Goal: Task Accomplishment & Management: Manage account settings

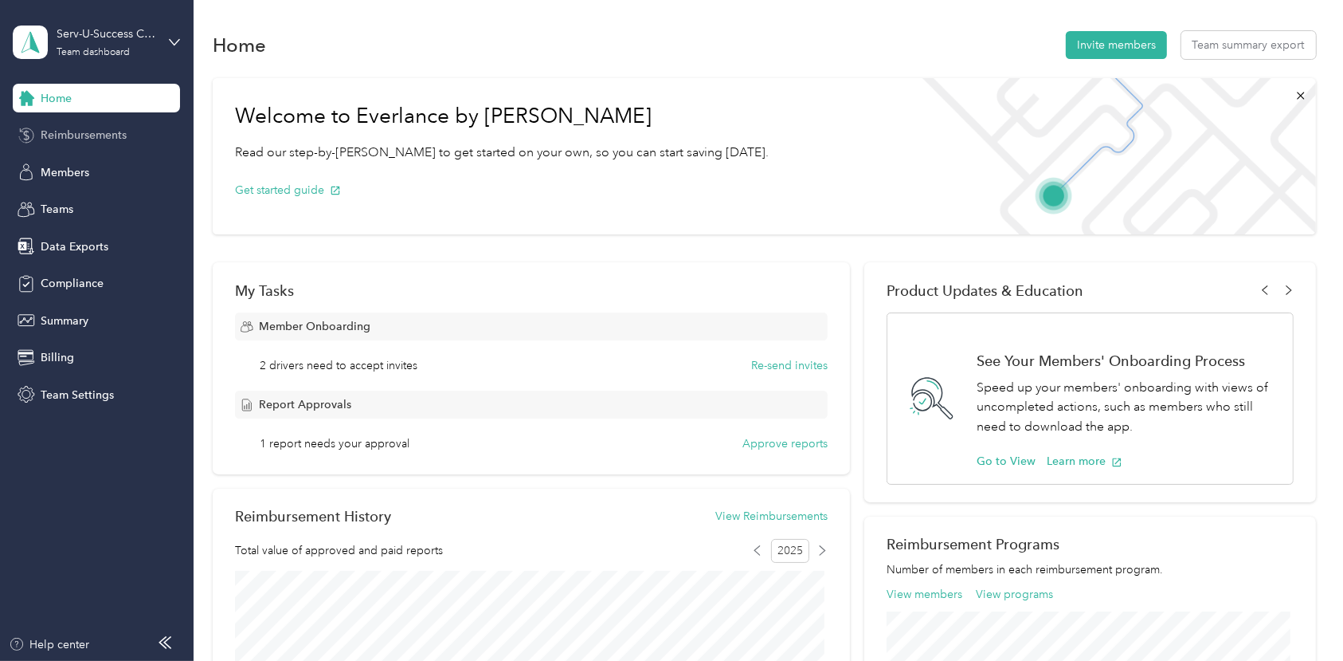
click at [96, 128] on span "Reimbursements" at bounding box center [84, 135] width 86 height 17
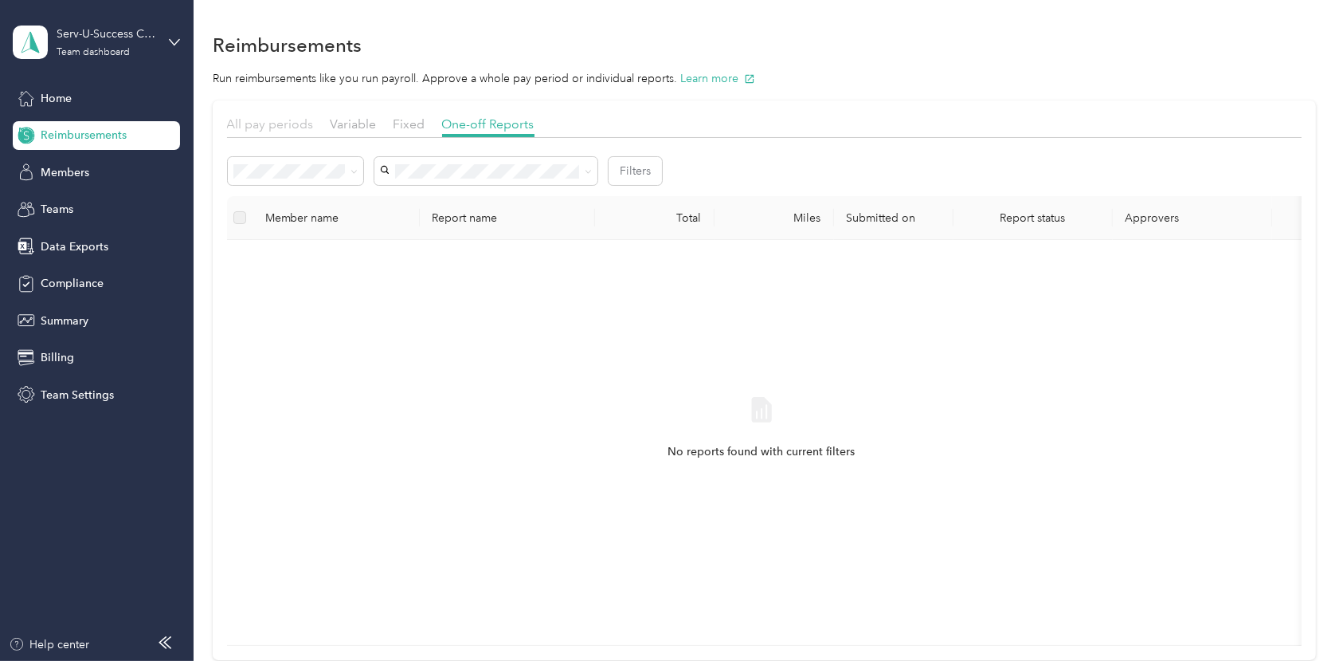
click at [274, 116] on span "All pay periods" at bounding box center [270, 123] width 87 height 15
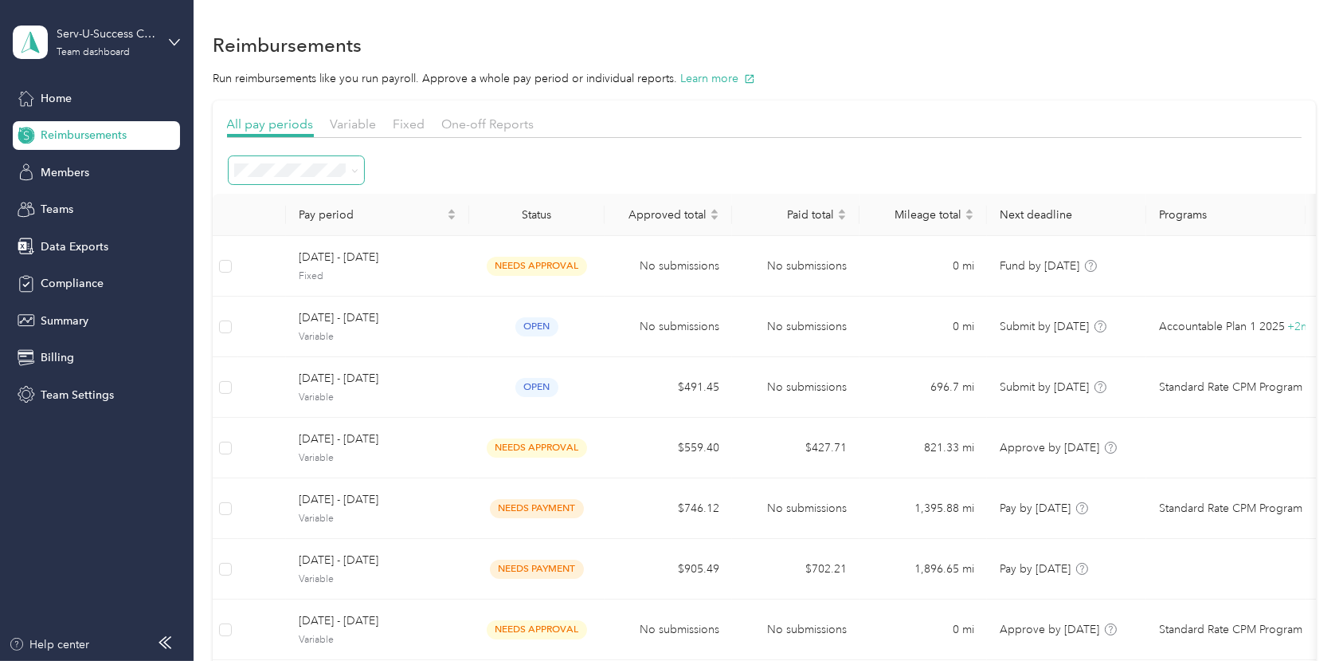
click at [352, 163] on span at bounding box center [354, 170] width 7 height 14
click at [350, 167] on span at bounding box center [352, 170] width 13 height 17
click at [354, 171] on icon at bounding box center [354, 170] width 5 height 3
click at [284, 198] on span "All periods" at bounding box center [267, 199] width 55 height 14
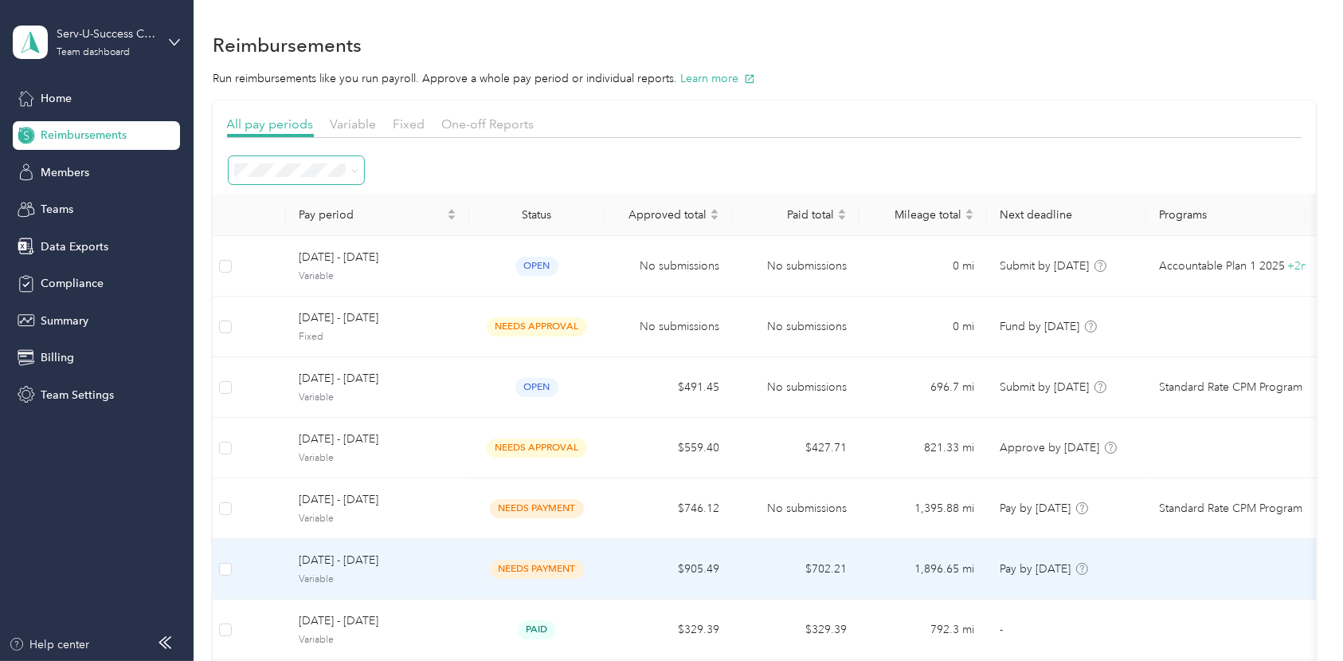
click at [338, 564] on span "[DATE] - [DATE]" at bounding box center [378, 560] width 158 height 18
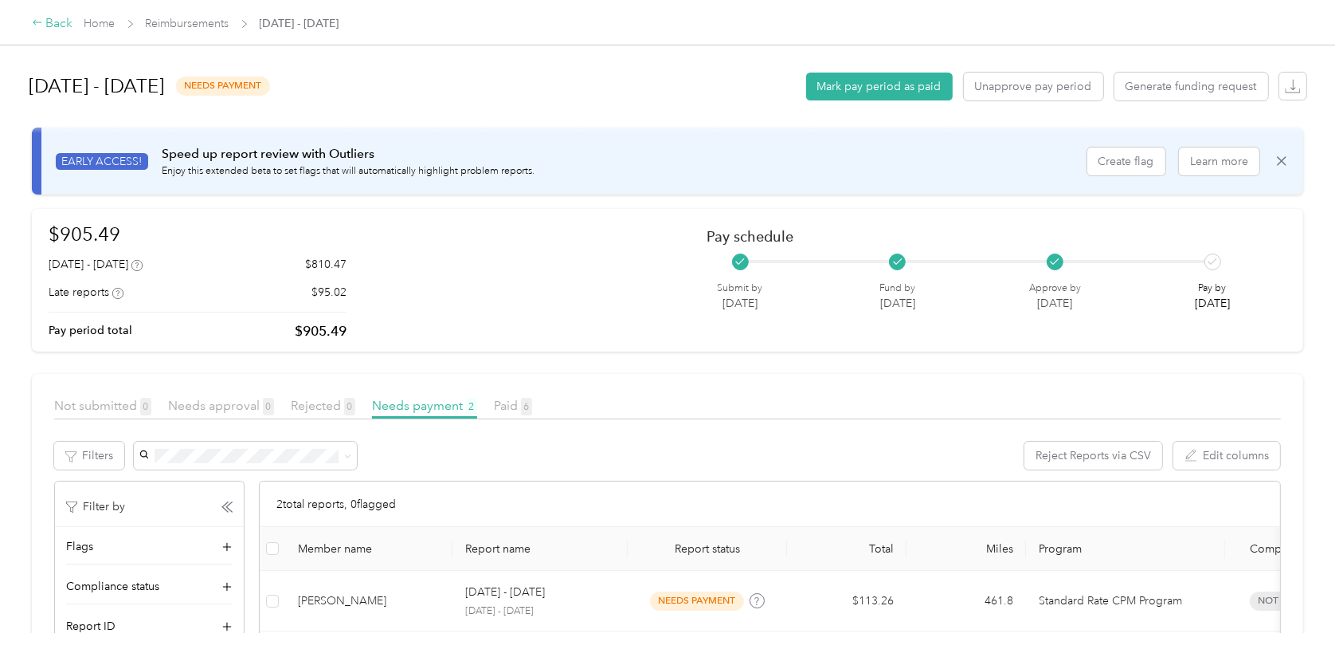
click at [49, 18] on div "Back" at bounding box center [52, 23] width 41 height 19
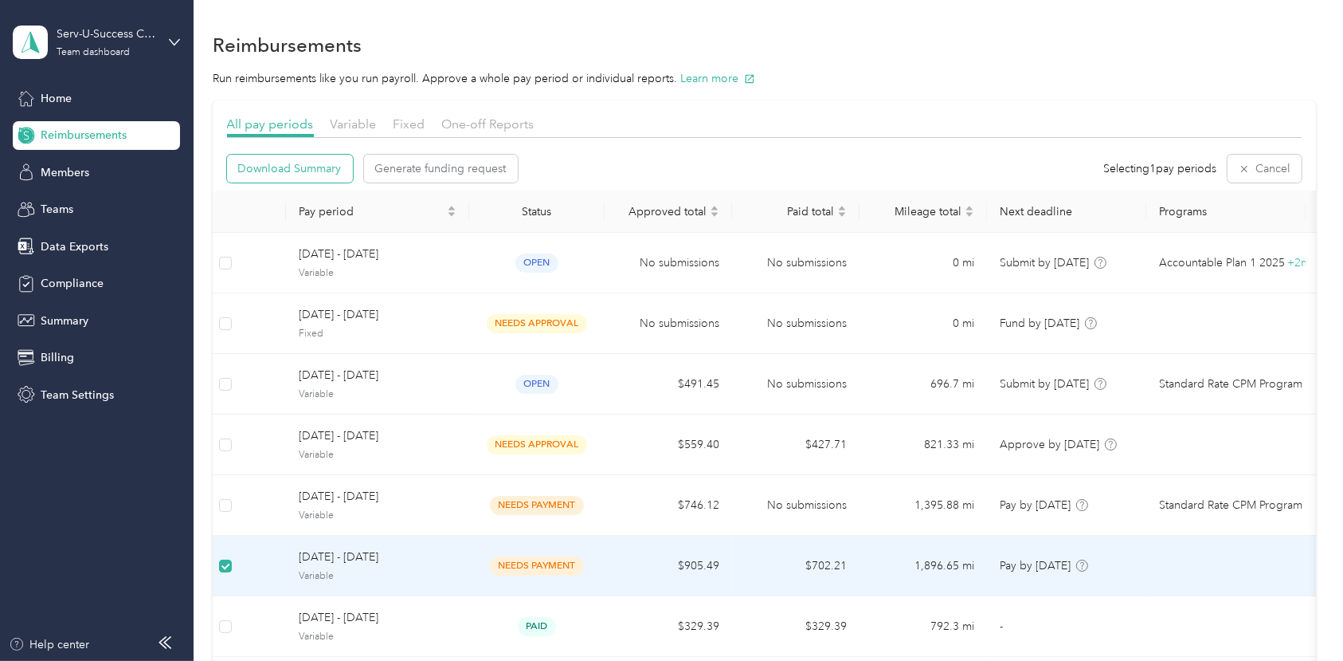
click at [305, 163] on span "Download Summary" at bounding box center [290, 168] width 104 height 17
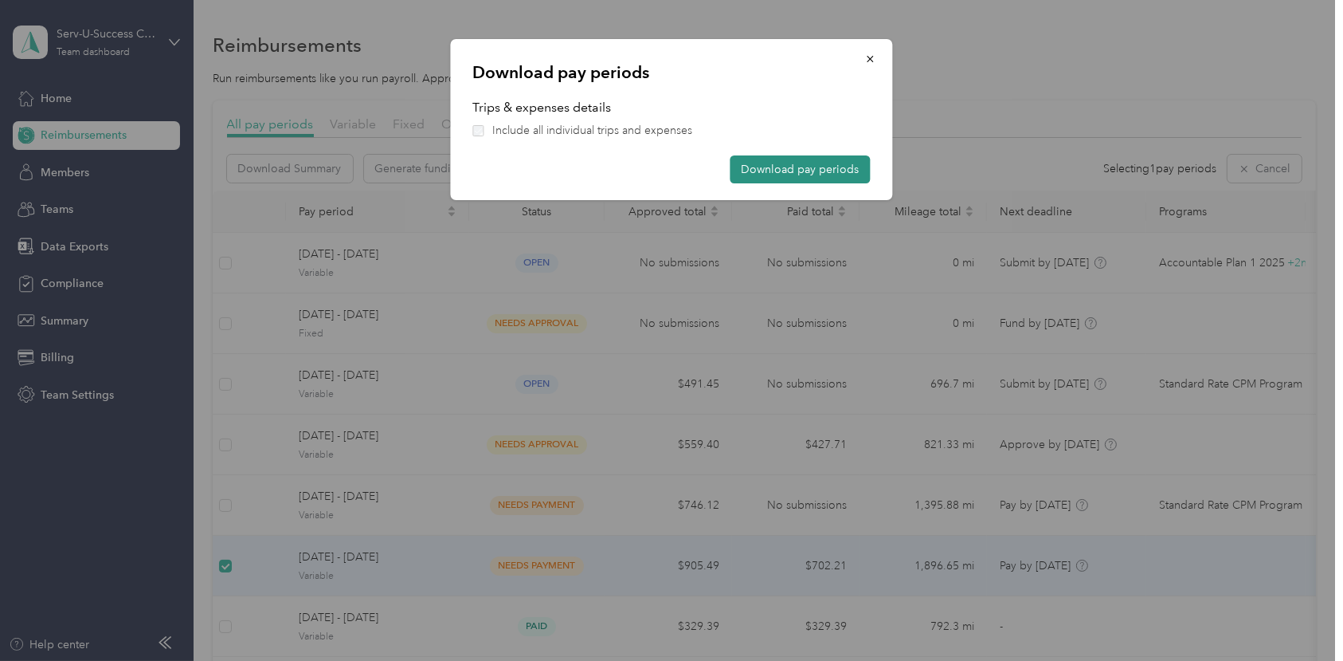
click at [823, 169] on button "Download pay periods" at bounding box center [801, 169] width 140 height 28
